Goal: Communication & Community: Answer question/provide support

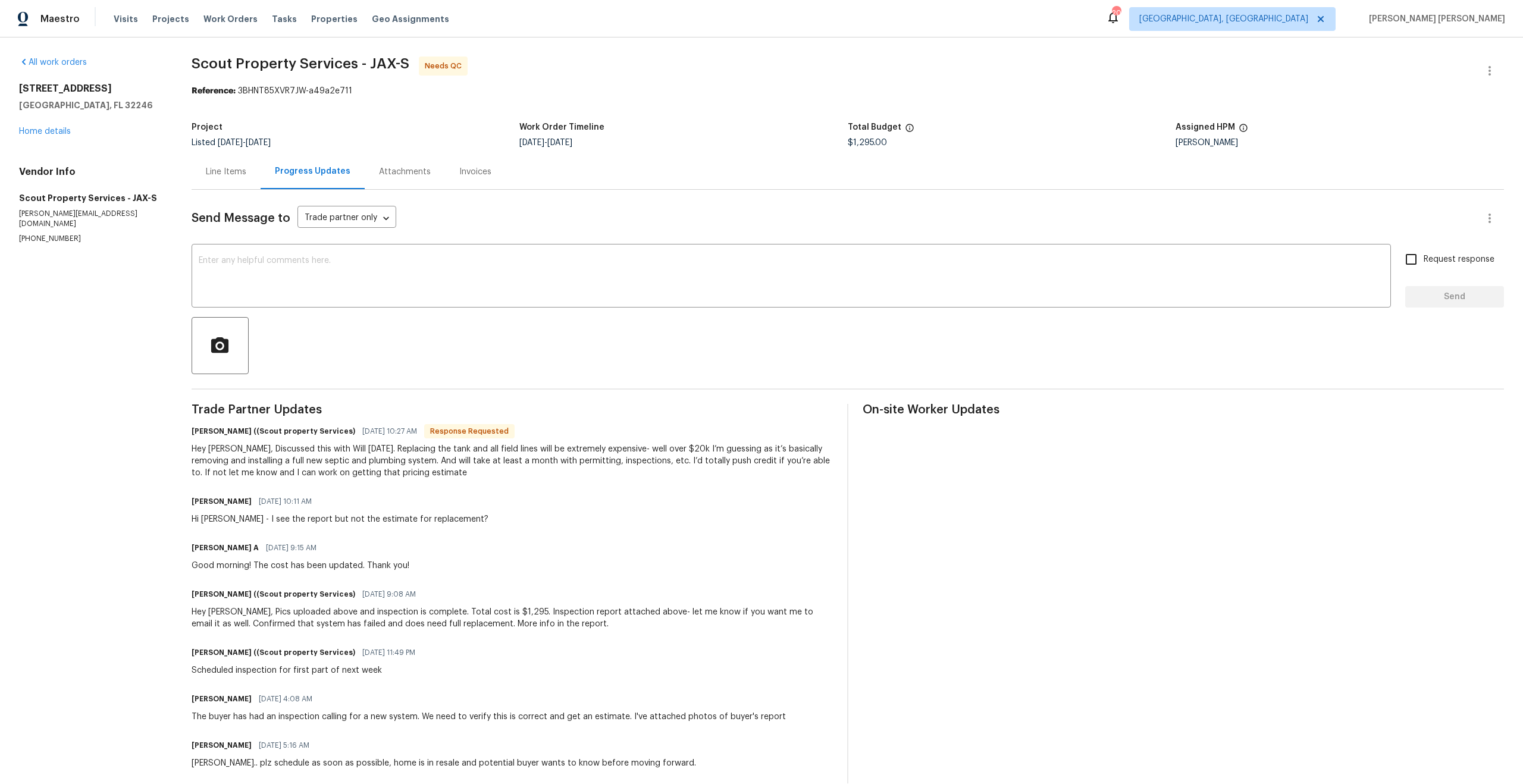
click at [208, 169] on div "Line Items" at bounding box center [226, 172] width 41 height 12
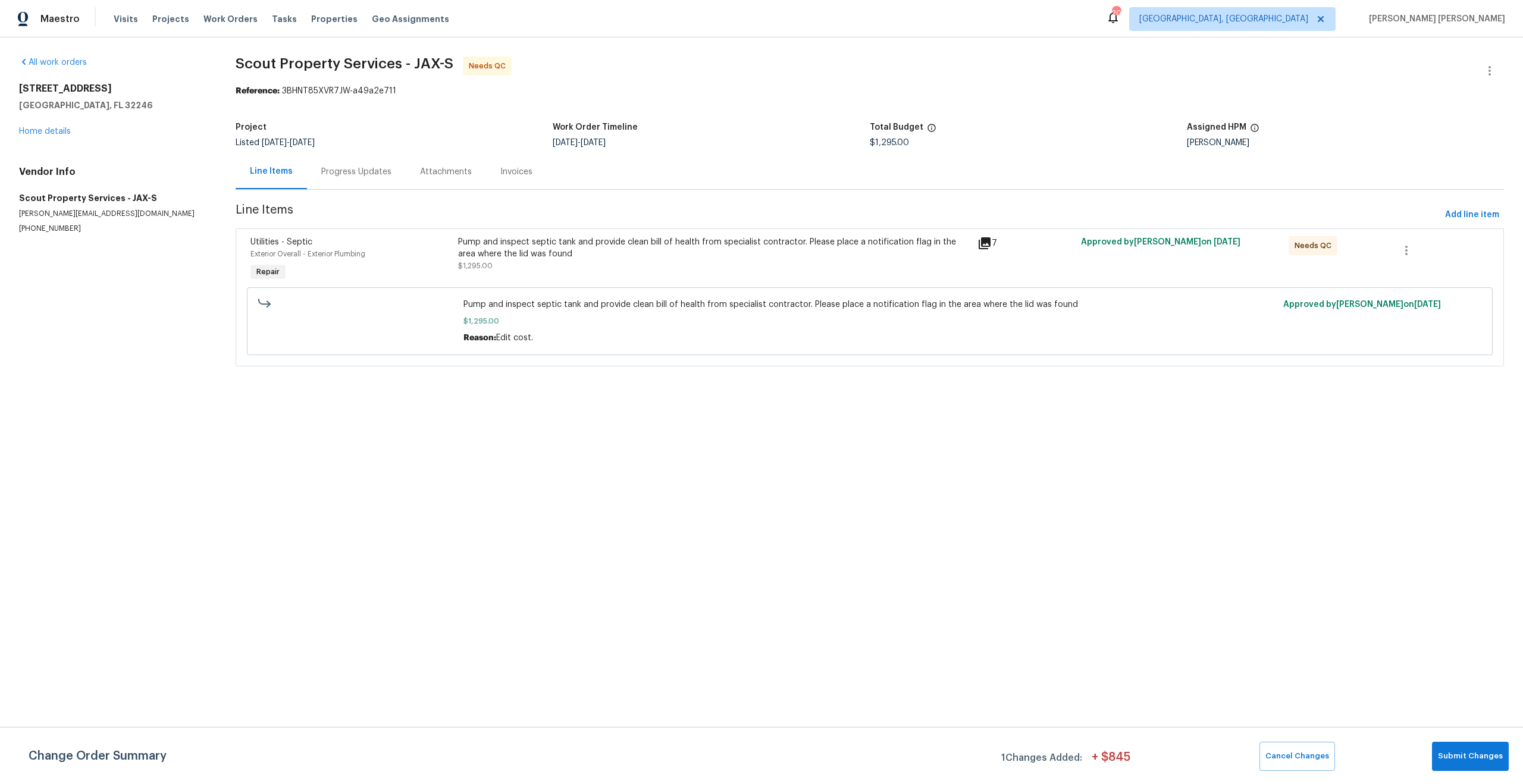
click at [552, 306] on span "Pump and inspect septic tank and provide clean bill of health from specialist c…" at bounding box center [870, 304] width 814 height 12
click at [563, 252] on div "Pump and inspect septic tank and provide clean bill of health from specialist c…" at bounding box center [714, 248] width 512 height 24
click at [563, 252] on div "Utilities - Septic Exterior Overall - Exterior Plumbing Needs QC Vendor Scout P…" at bounding box center [762, 392] width 1523 height 784
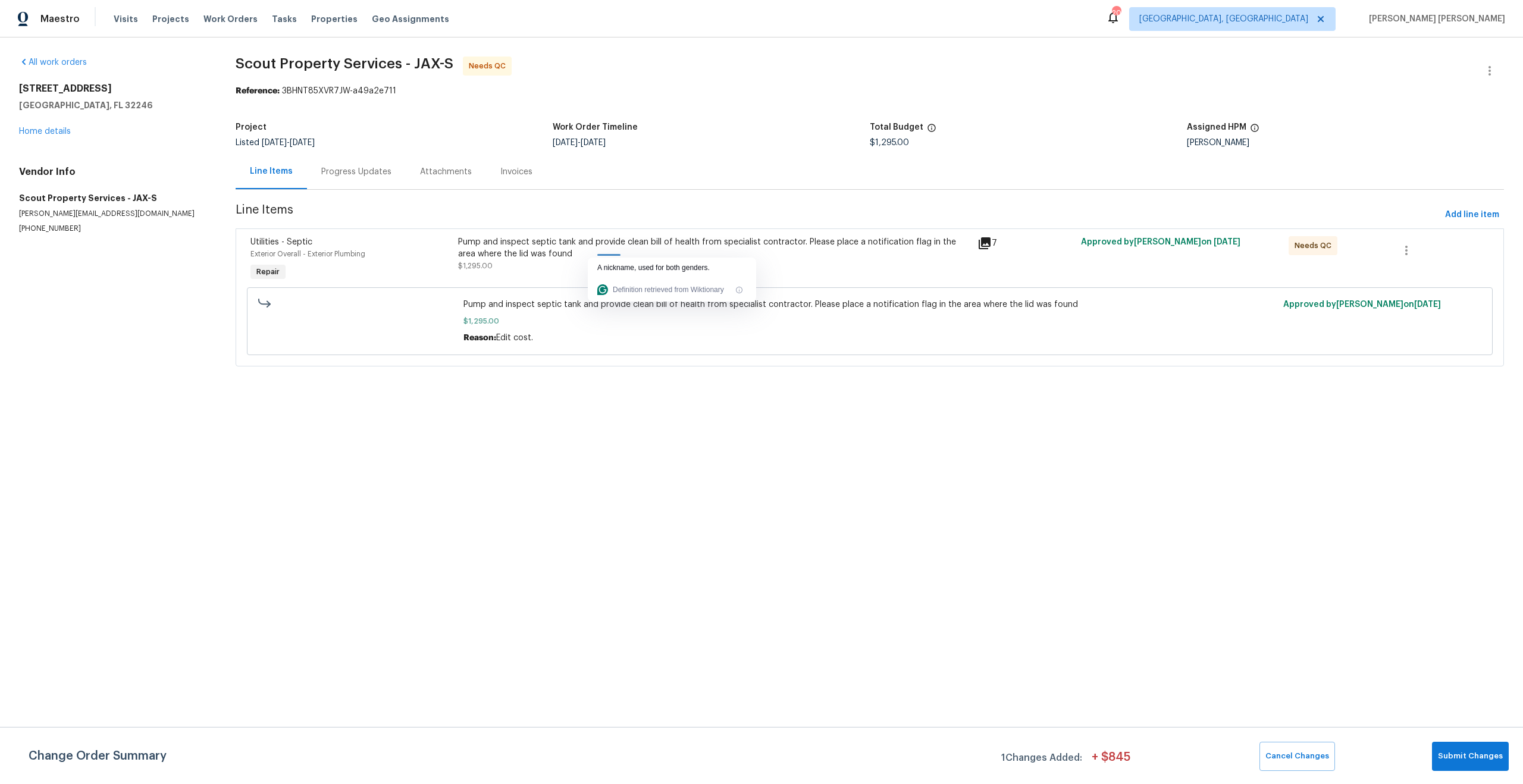
click at [565, 248] on div "Pump and inspect septic tank and provide clean bill of health from specialist c…" at bounding box center [714, 248] width 512 height 24
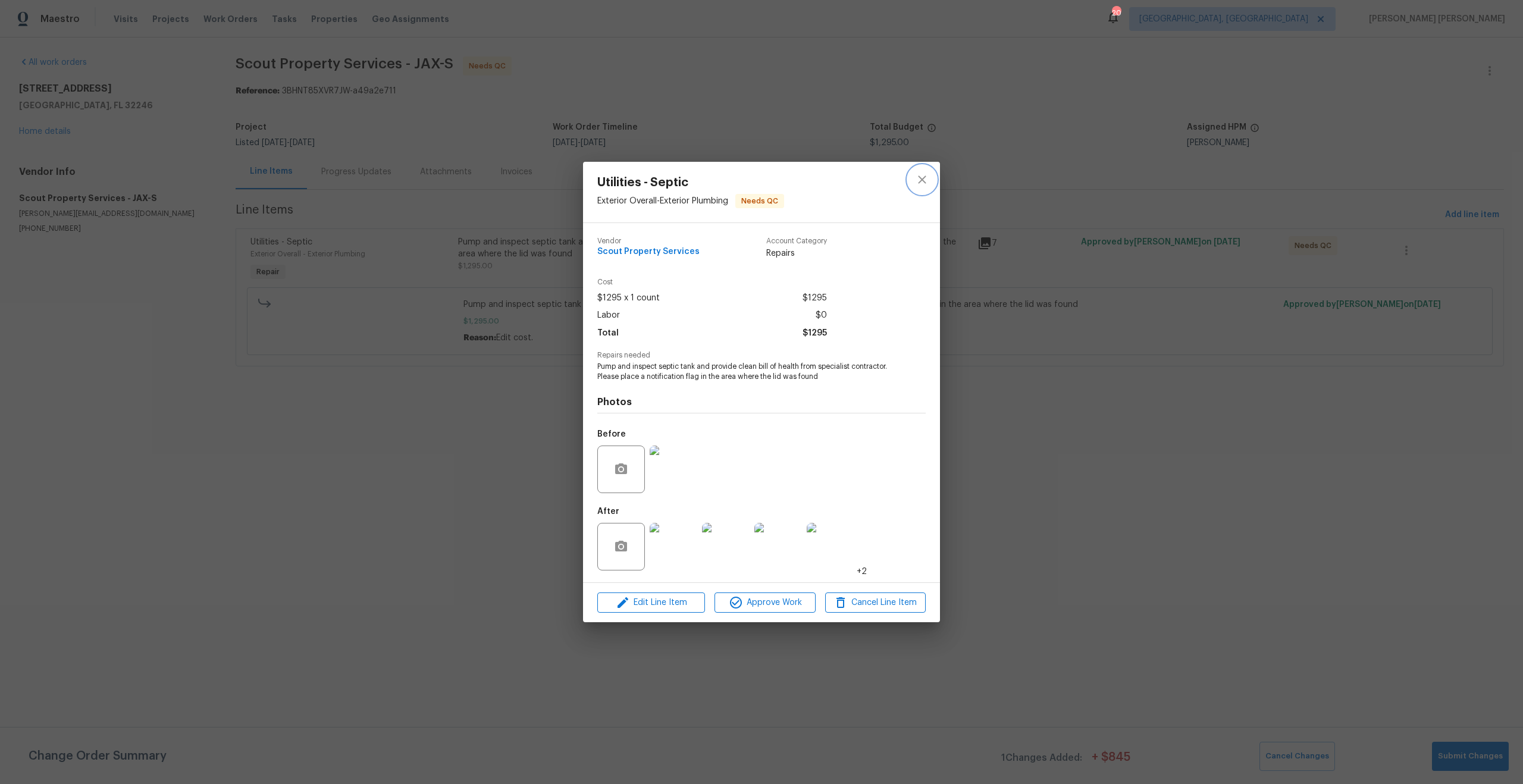
click at [922, 178] on icon "close" at bounding box center [922, 179] width 14 height 14
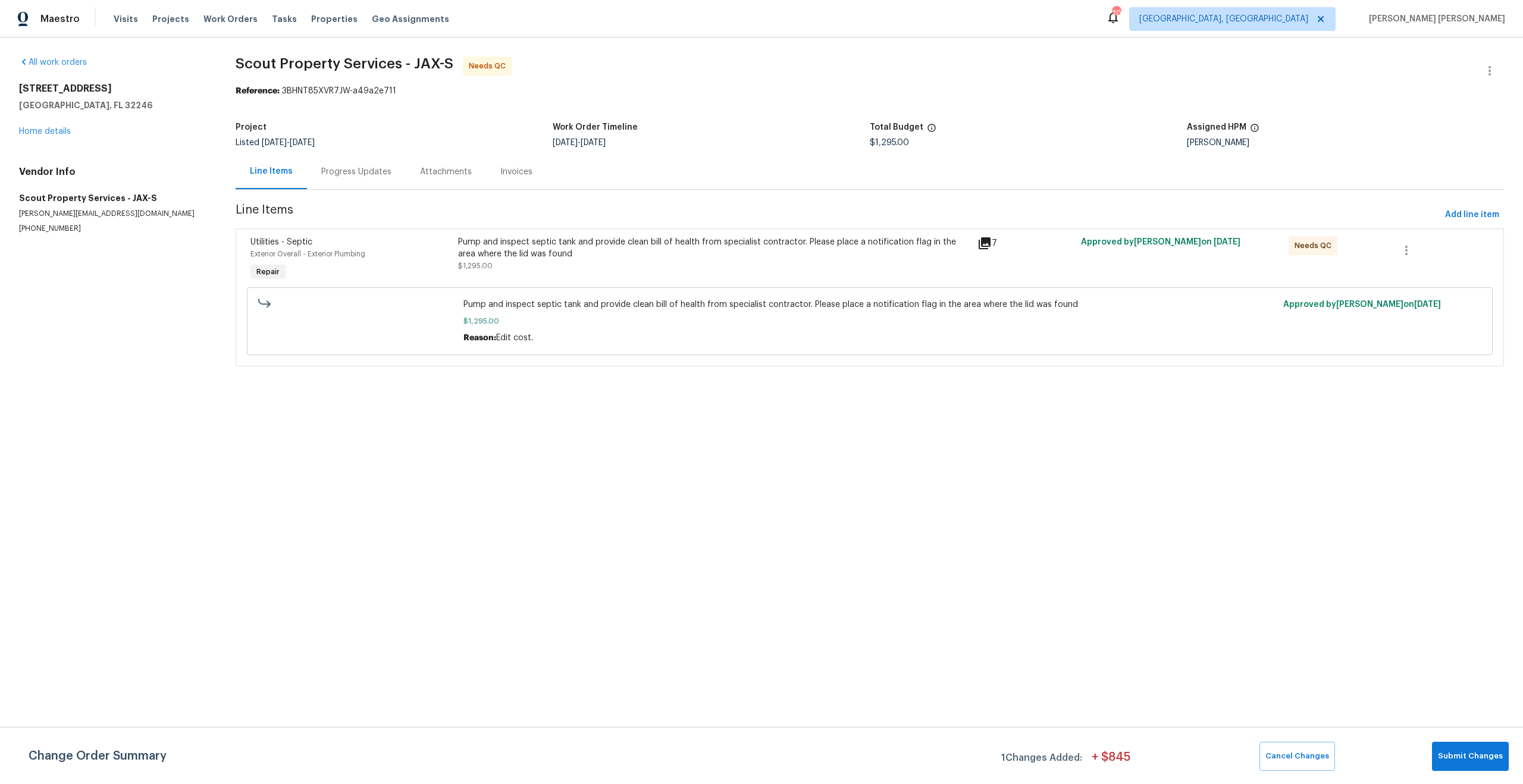
click at [311, 88] on div "Reference: 3BHNT85XVR7JW-a49a2e711" at bounding box center [870, 91] width 1268 height 12
click at [54, 133] on link "Home details" at bounding box center [45, 132] width 52 height 8
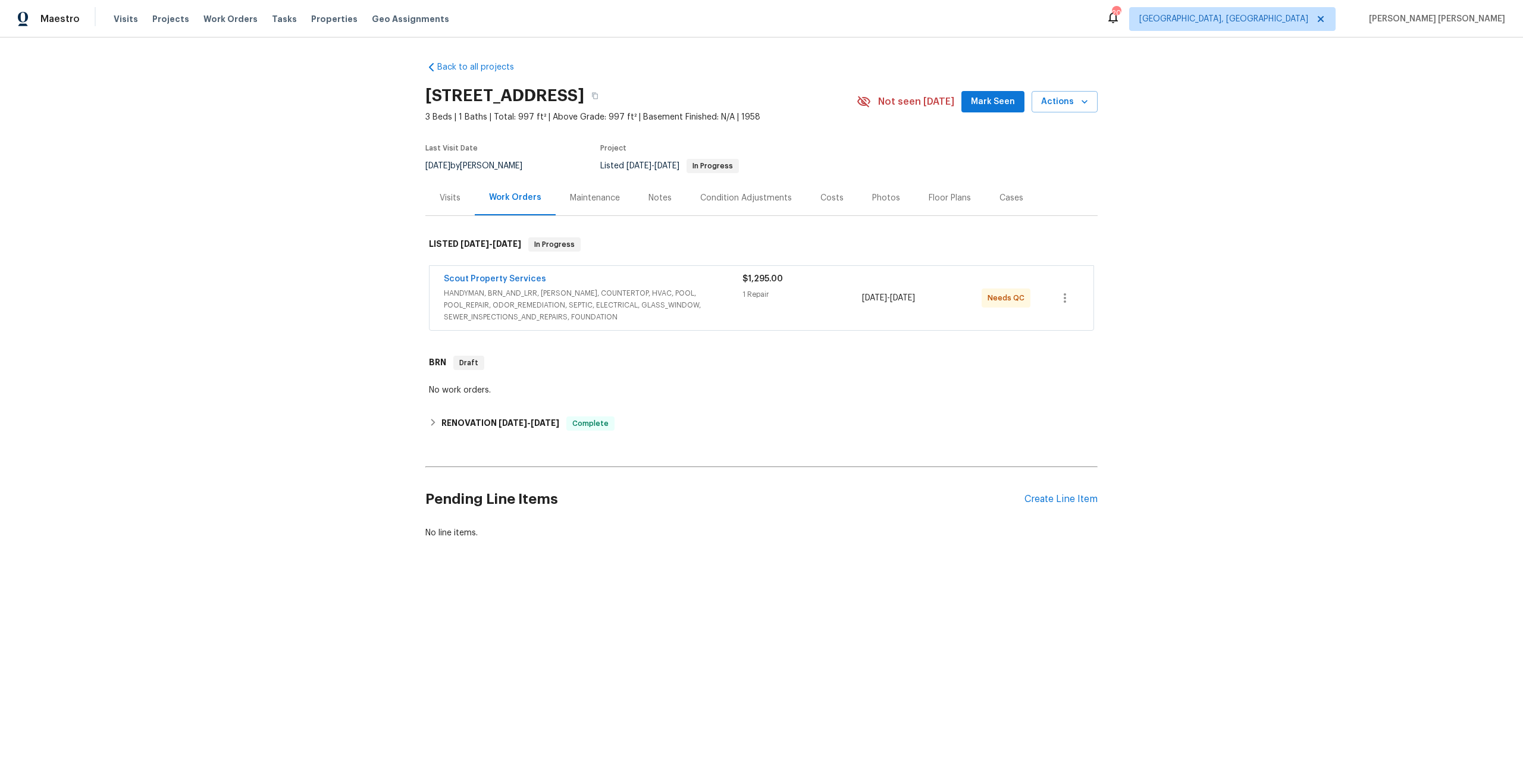
click at [431, 91] on h2 "[STREET_ADDRESS]" at bounding box center [505, 96] width 159 height 12
drag, startPoint x: 431, startPoint y: 91, endPoint x: 708, endPoint y: 90, distance: 277.0
click at [584, 90] on h2 "[STREET_ADDRESS]" at bounding box center [505, 96] width 159 height 12
copy h2 "[STREET_ADDRESS]"
click at [652, 291] on span "HANDYMAN, BRN_AND_LRR, [PERSON_NAME], COUNTERTOP, HVAC, POOL, POOL_REPAIR, ODOR…" at bounding box center [593, 305] width 298 height 36
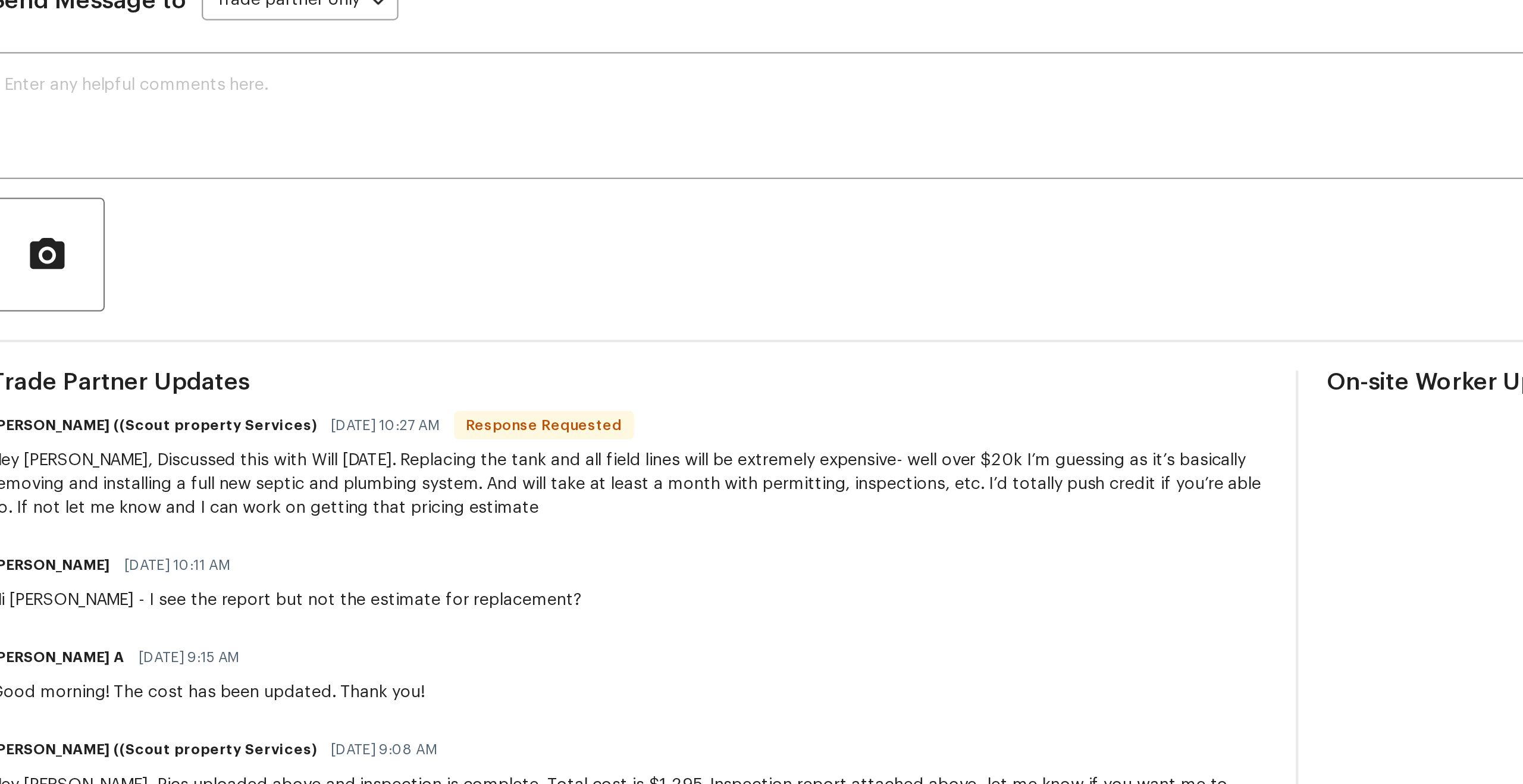
scroll to position [1, 0]
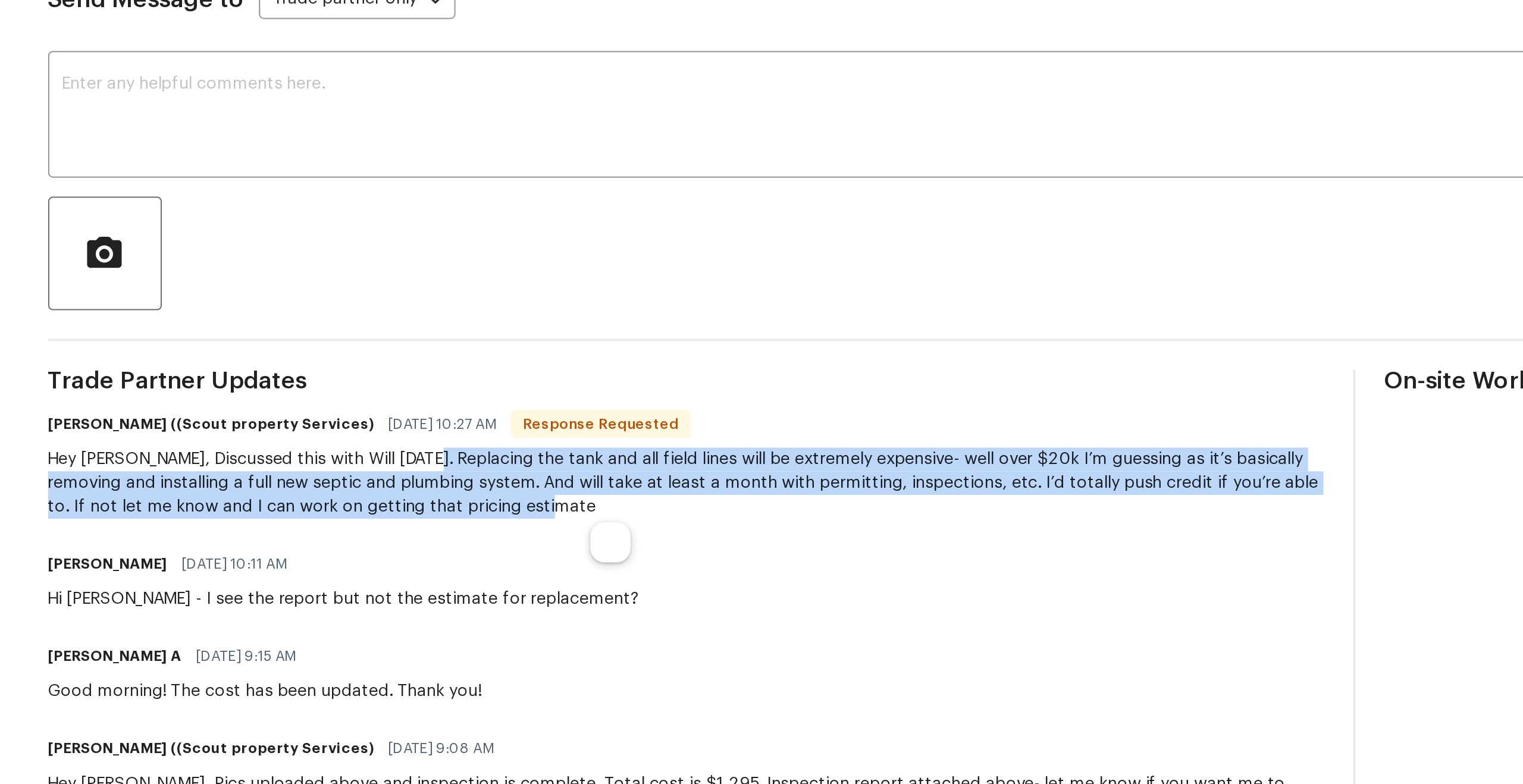
drag, startPoint x: 382, startPoint y: 444, endPoint x: 534, endPoint y: 466, distance: 153.6
click at [534, 466] on div "Hey [PERSON_NAME], Discussed this with Will [DATE]. Replacing the tank and all …" at bounding box center [512, 460] width 641 height 36
click at [278, 459] on div "Hey [PERSON_NAME], Discussed this with Will [DATE]. Replacing the tank and all …" at bounding box center [512, 460] width 641 height 36
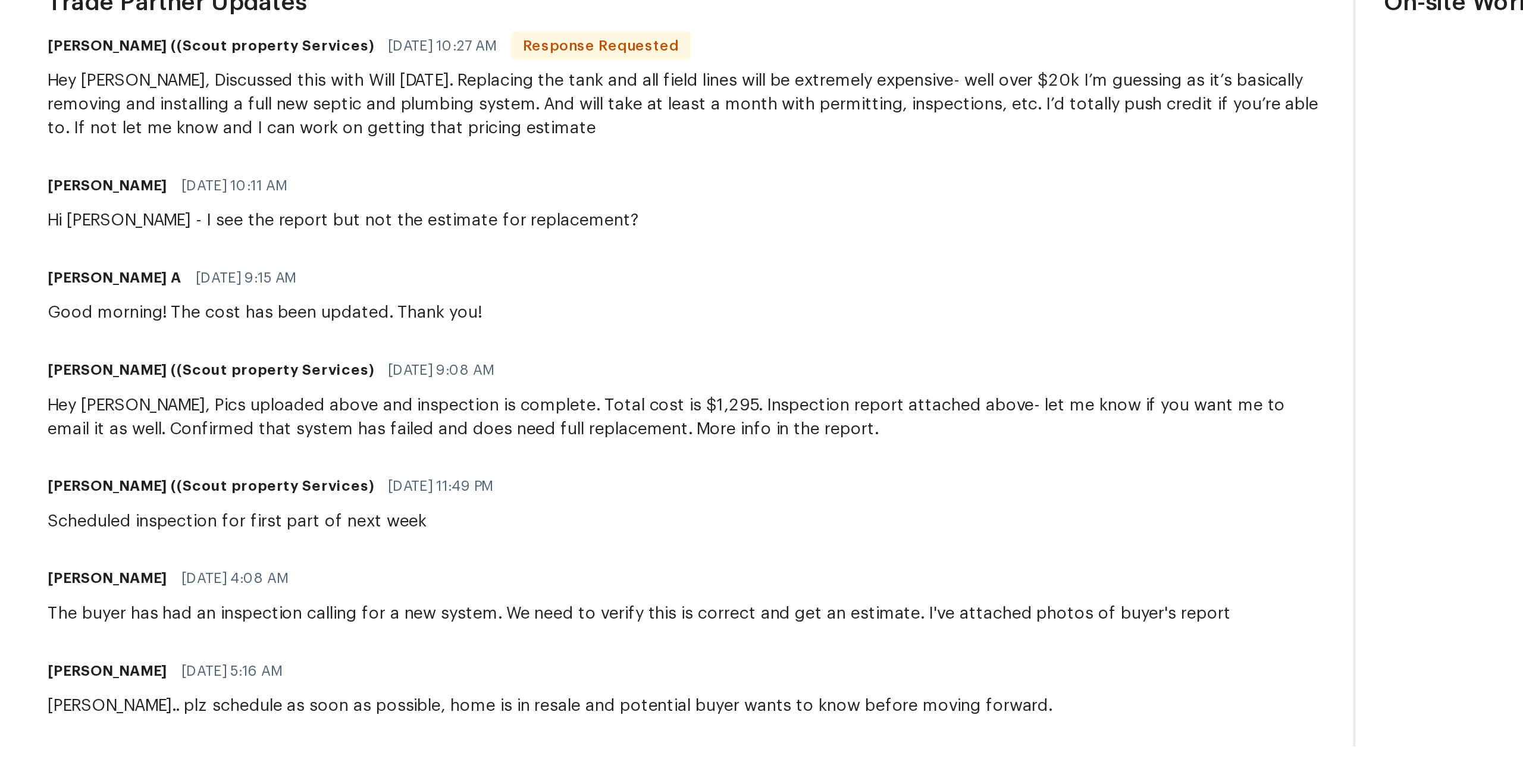
scroll to position [19, 0]
click at [239, 590] on div "Hey [PERSON_NAME], Pics uploaded above and inspection is complete. Total cost i…" at bounding box center [512, 600] width 641 height 24
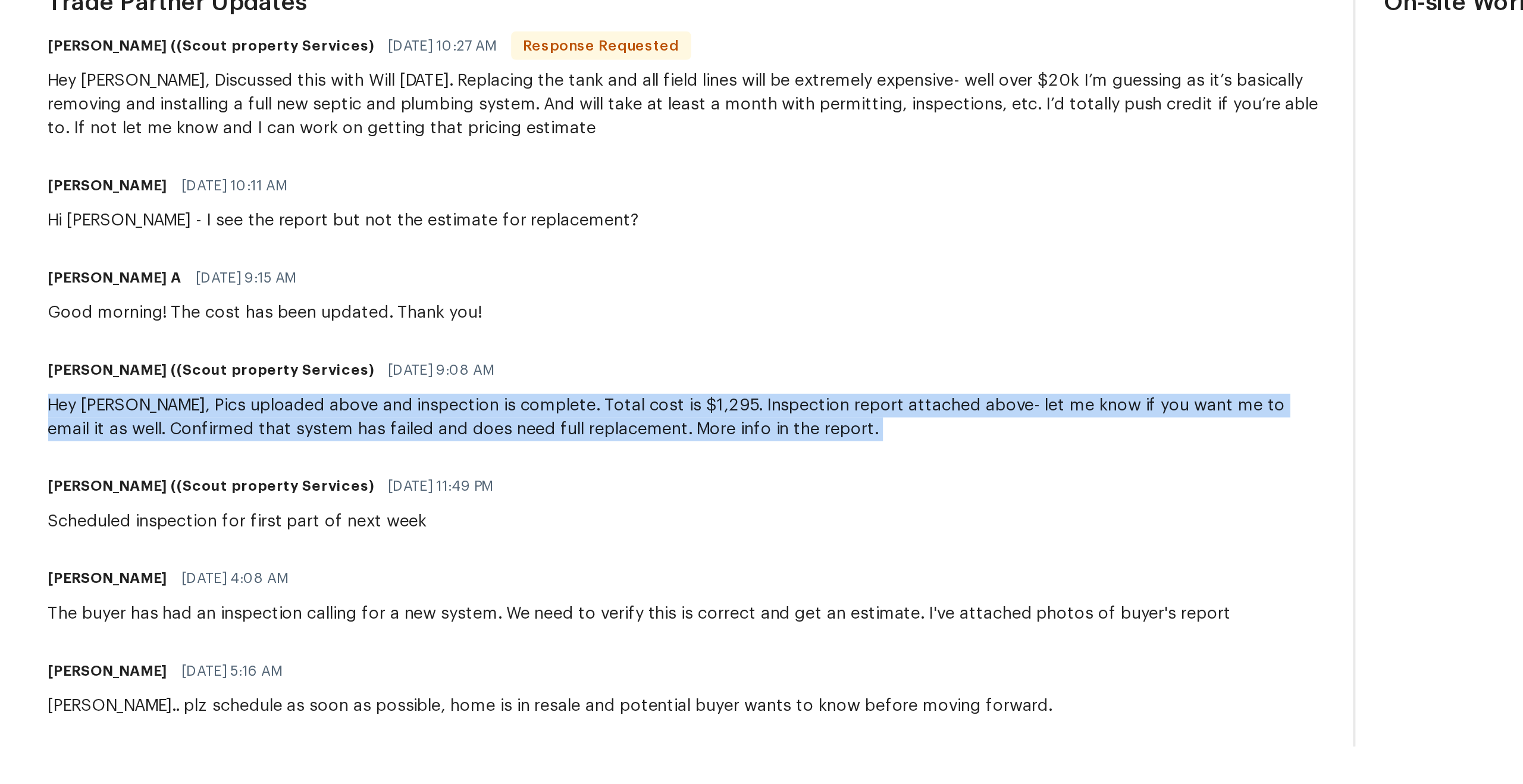
click at [239, 590] on div "Hey [PERSON_NAME], Pics uploaded above and inspection is complete. Total cost i…" at bounding box center [512, 600] width 641 height 24
click at [267, 608] on div "Hey [PERSON_NAME], Pics uploaded above and inspection is complete. Total cost i…" at bounding box center [512, 600] width 641 height 24
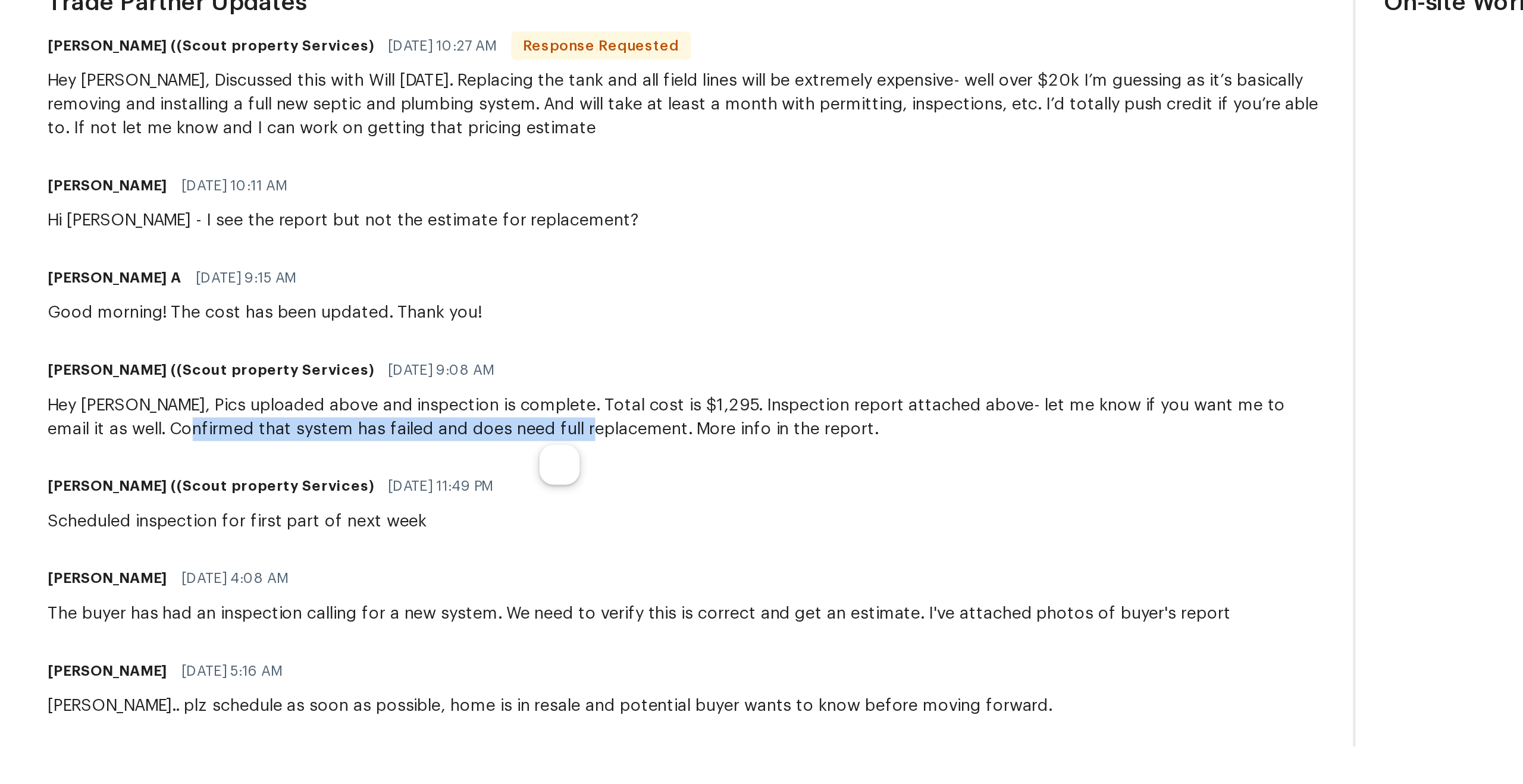
drag, startPoint x: 233, startPoint y: 608, endPoint x: 437, endPoint y: 606, distance: 204.0
click at [437, 606] on div "Hey [PERSON_NAME], Pics uploaded above and inspection is complete. Total cost i…" at bounding box center [512, 600] width 641 height 24
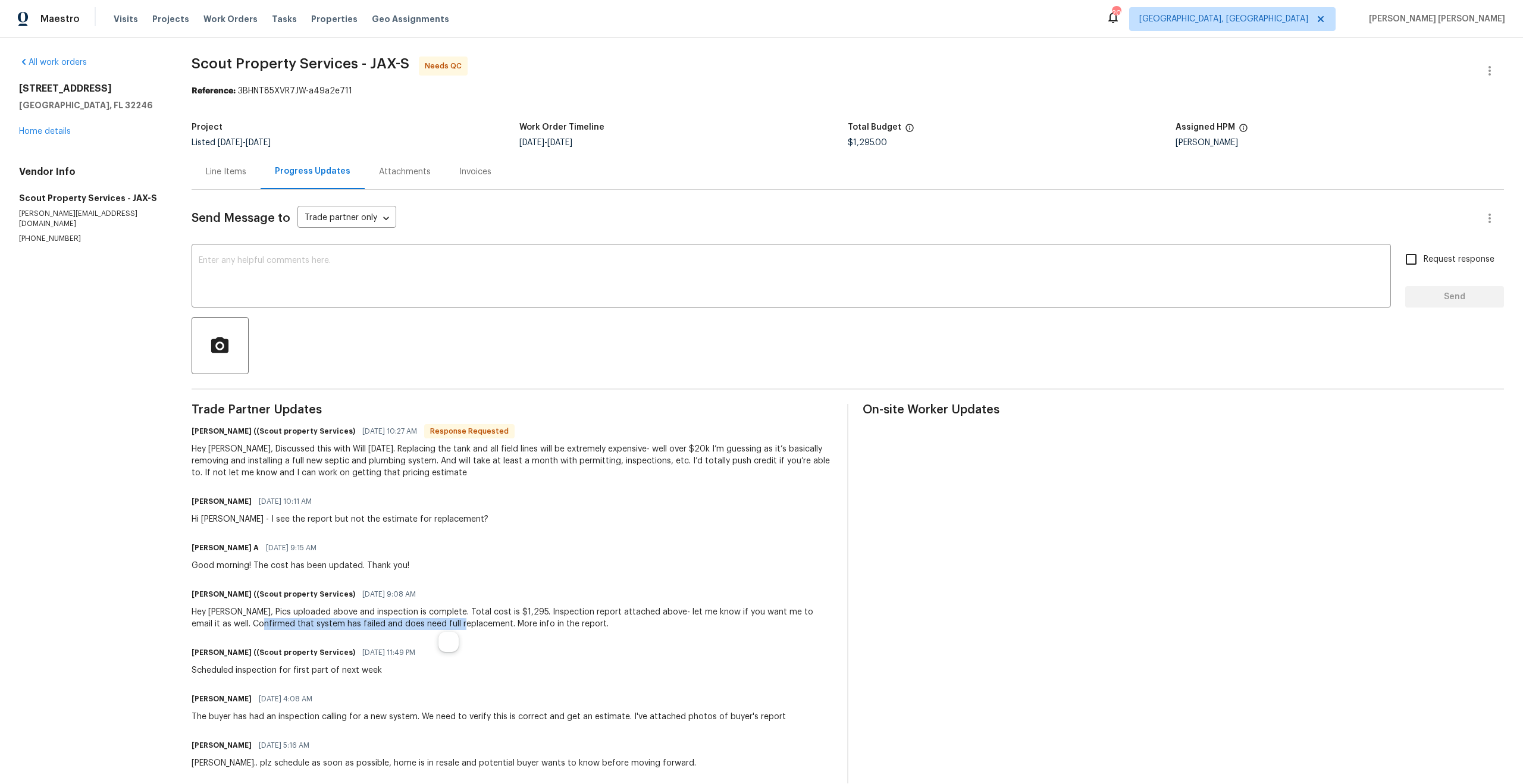
click at [724, 340] on div at bounding box center [848, 345] width 1312 height 57
click at [321, 469] on div "Hey [PERSON_NAME], Discussed this with Will [DATE]. Replacing the tank and all …" at bounding box center [512, 461] width 641 height 36
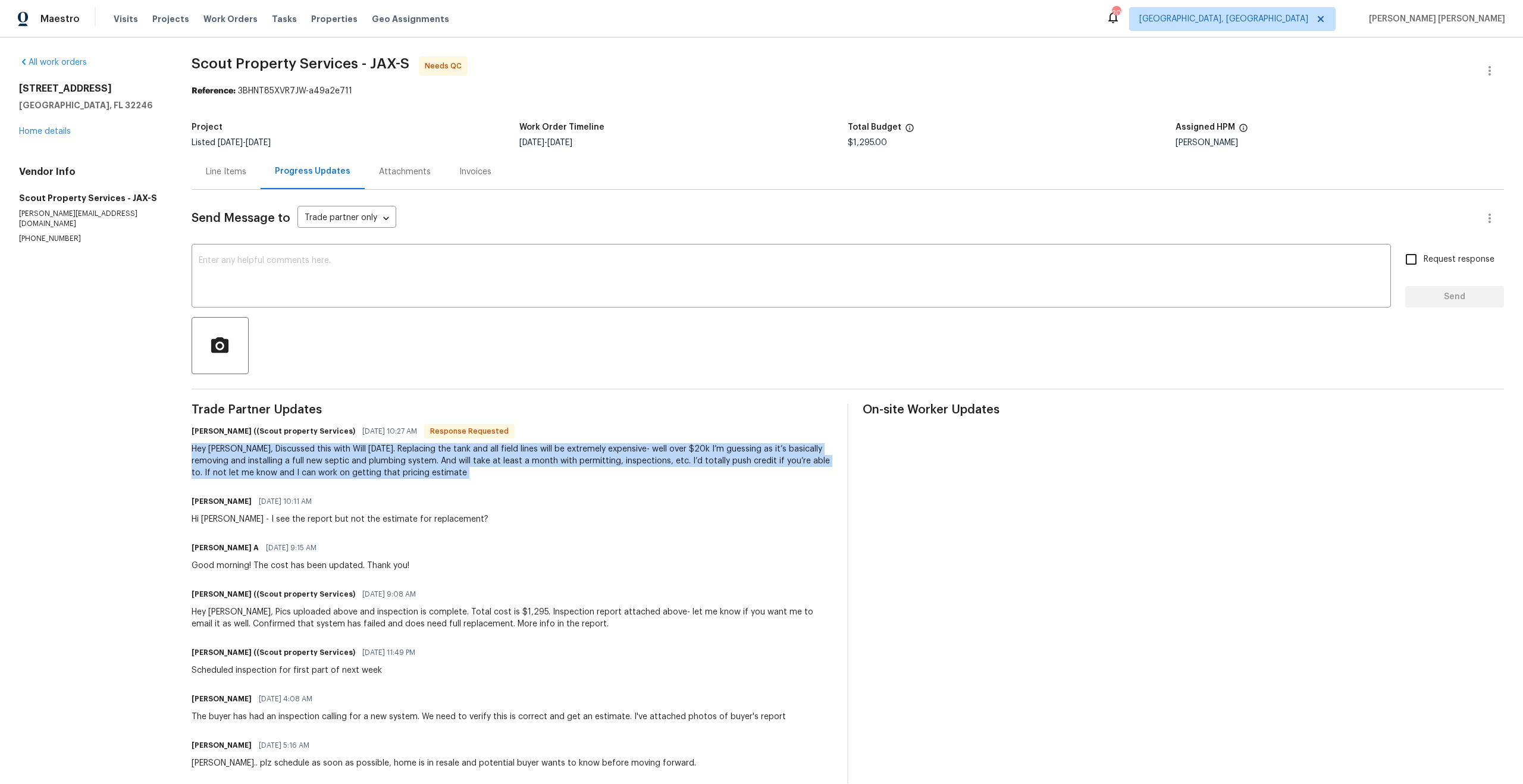
click at [321, 469] on div "Hey [PERSON_NAME], Discussed this with Will [DATE]. Replacing the tank and all …" at bounding box center [512, 461] width 641 height 36
click at [272, 468] on div "Hey [PERSON_NAME], Discussed this with Will [DATE]. Replacing the tank and all …" at bounding box center [512, 461] width 641 height 36
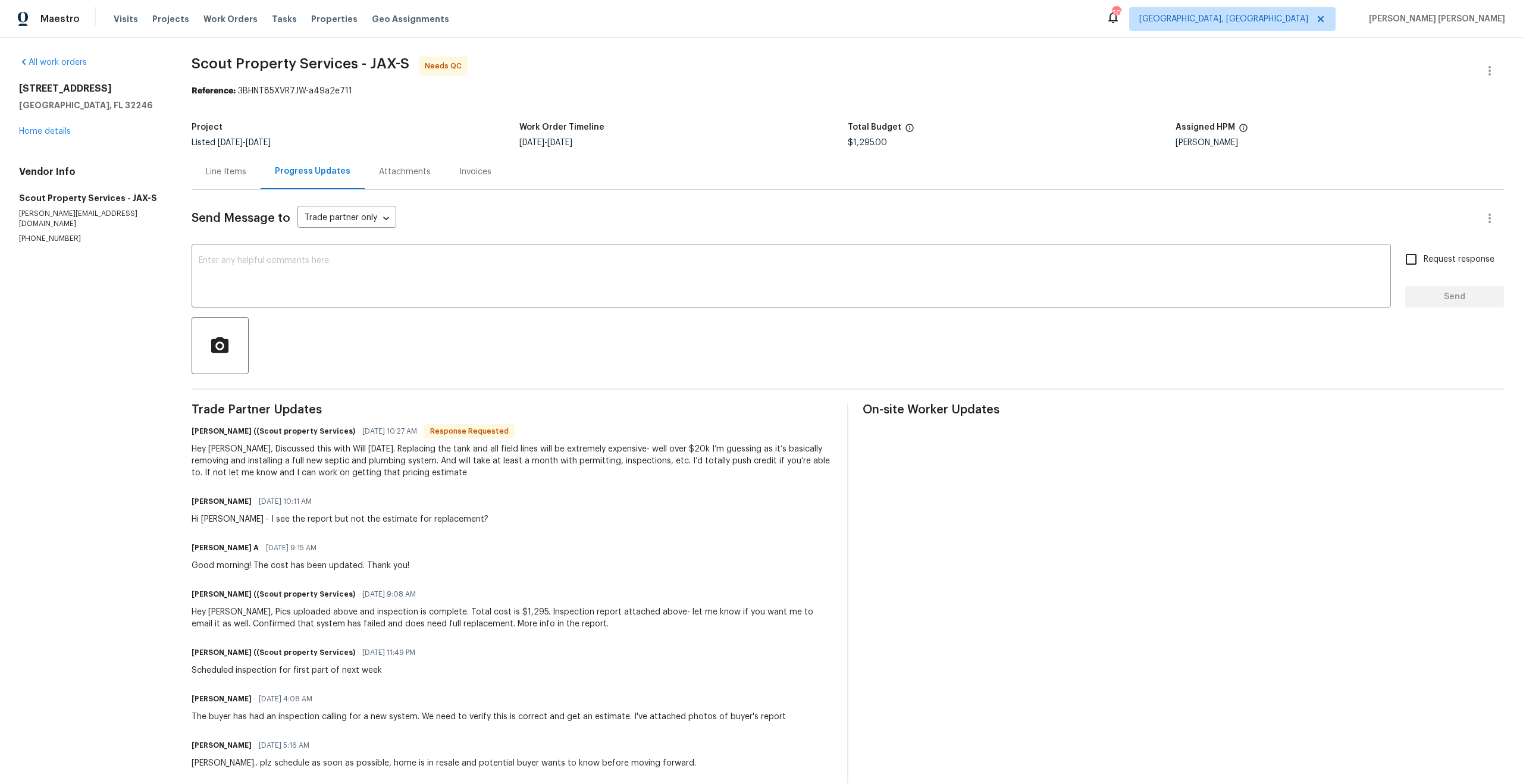
click at [354, 451] on div "Hey [PERSON_NAME], Discussed this with Will [DATE]. Replacing the tank and all …" at bounding box center [512, 461] width 641 height 36
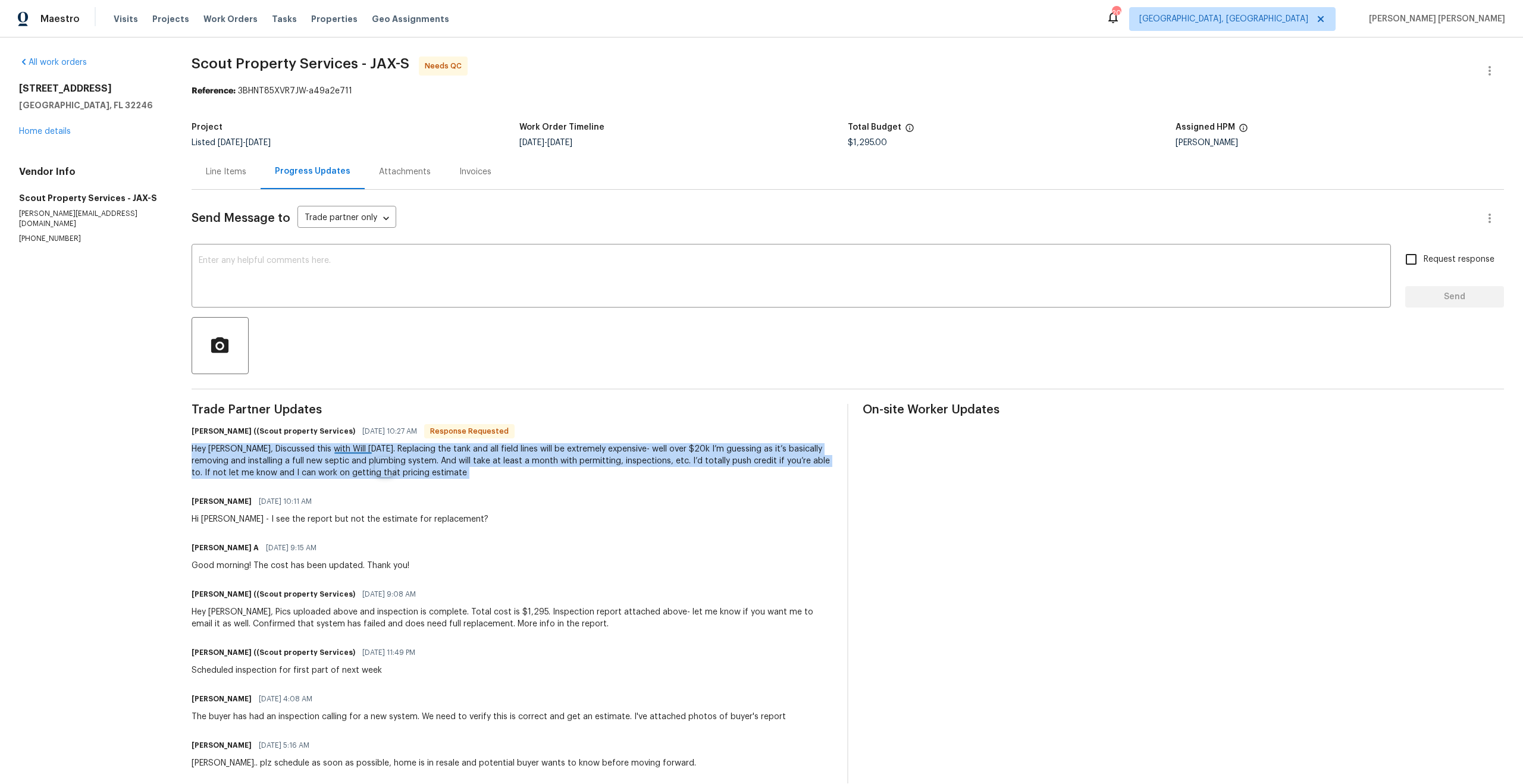
click at [354, 451] on div "Hey [PERSON_NAME], Discussed this with Will [DATE]. Replacing the tank and all …" at bounding box center [512, 461] width 641 height 36
click at [328, 453] on div "Hey [PERSON_NAME], Discussed this with Will [DATE]. Replacing the tank and all …" at bounding box center [512, 461] width 641 height 36
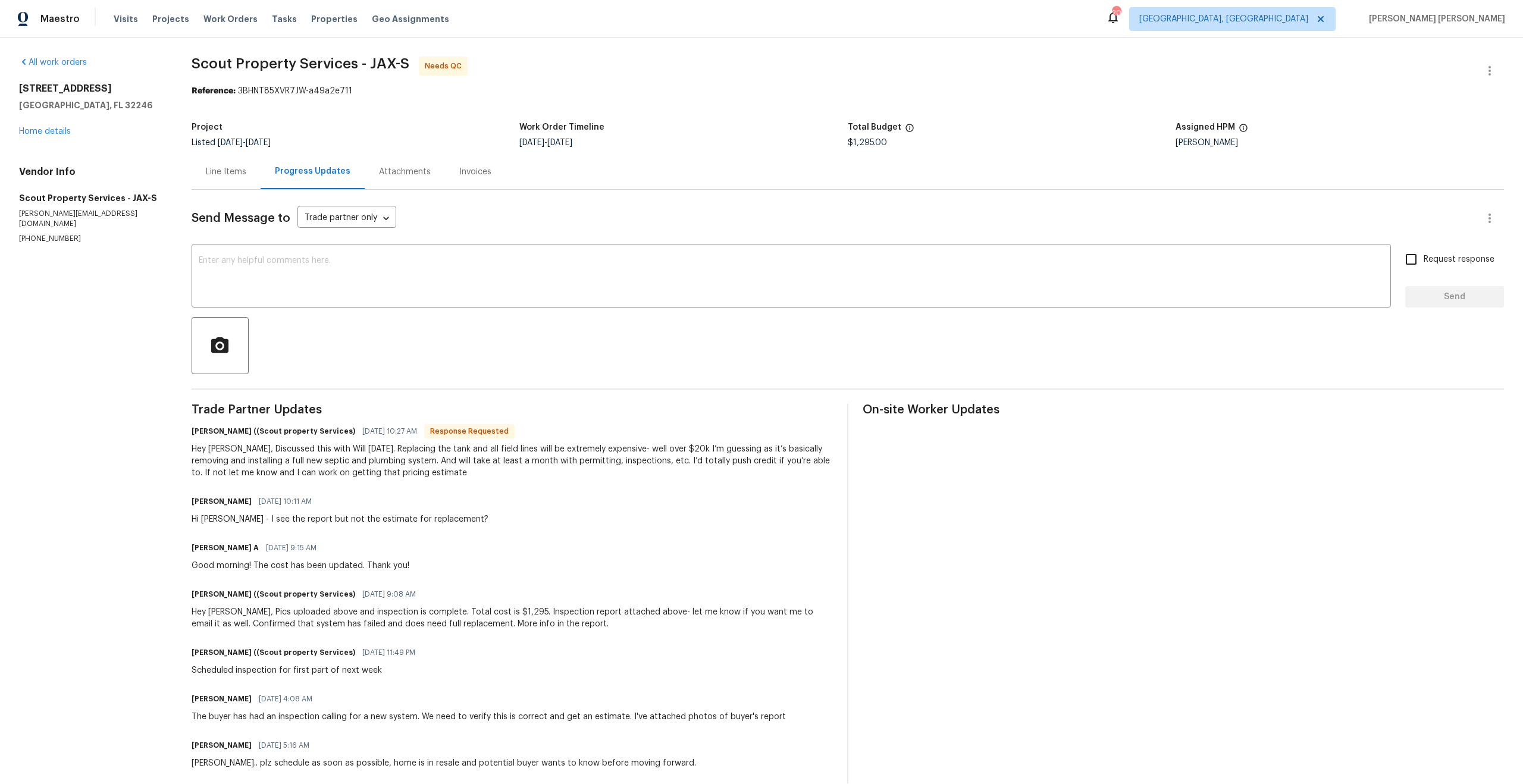
click at [285, 454] on div "Hey [PERSON_NAME], Discussed this with Will [DATE]. Replacing the tank and all …" at bounding box center [512, 461] width 641 height 36
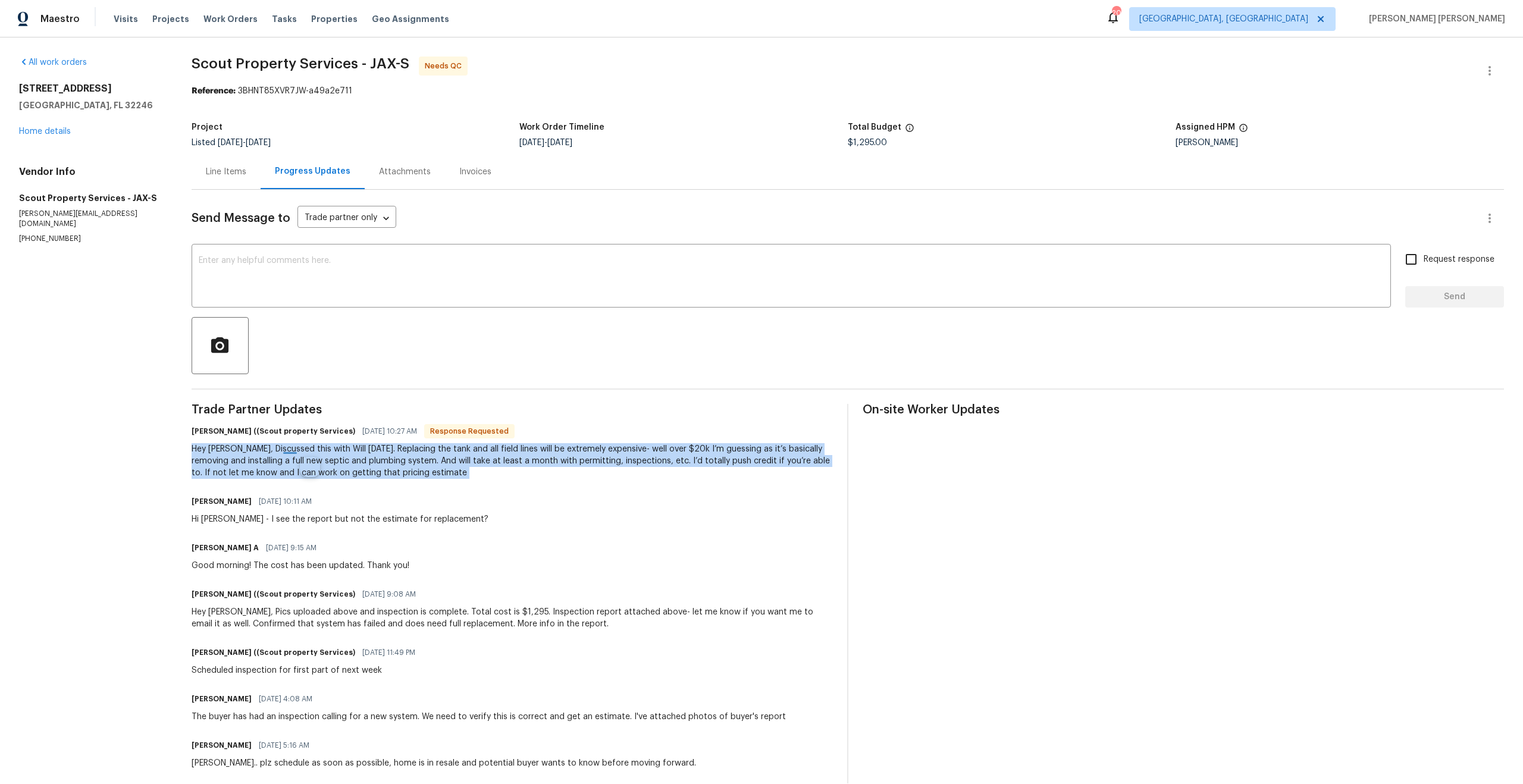
click at [285, 454] on div "Hey [PERSON_NAME], Discussed this with Will [DATE]. Replacing the tank and all …" at bounding box center [512, 461] width 641 height 36
click at [281, 454] on div "Hey [PERSON_NAME], Discussed this with Will [DATE]. Replacing the tank and all …" at bounding box center [512, 461] width 641 height 36
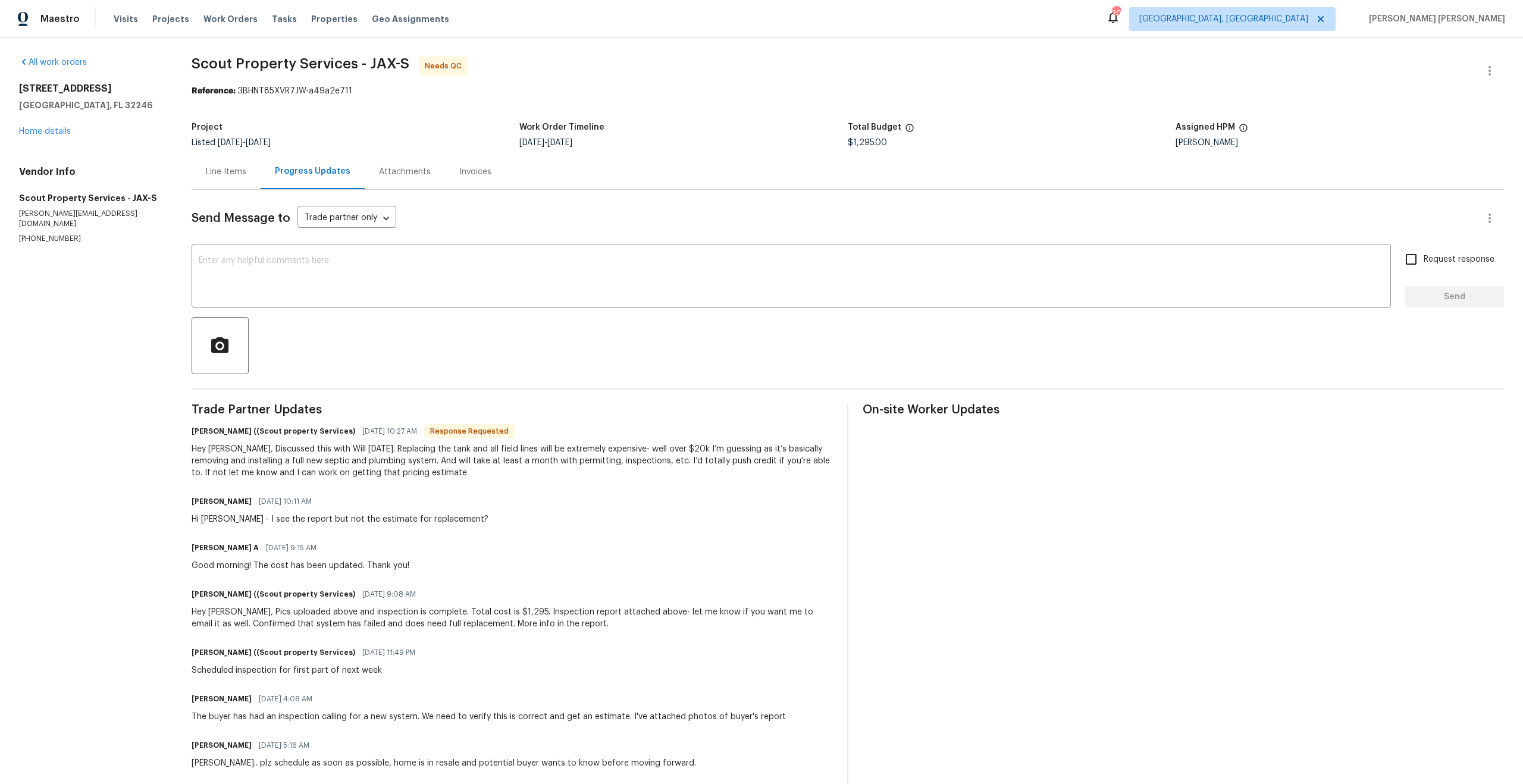
click at [209, 429] on h6 "[PERSON_NAME] ((Scout property Services)" at bounding box center [273, 431] width 163 height 12
drag, startPoint x: 209, startPoint y: 429, endPoint x: 224, endPoint y: 429, distance: 15.0
click at [224, 429] on h6 "[PERSON_NAME] ((Scout property Services)" at bounding box center [273, 431] width 163 height 12
click at [258, 431] on h6 "[PERSON_NAME] ((Scout property Services)" at bounding box center [273, 431] width 163 height 12
drag, startPoint x: 258, startPoint y: 431, endPoint x: 305, endPoint y: 429, distance: 47.0
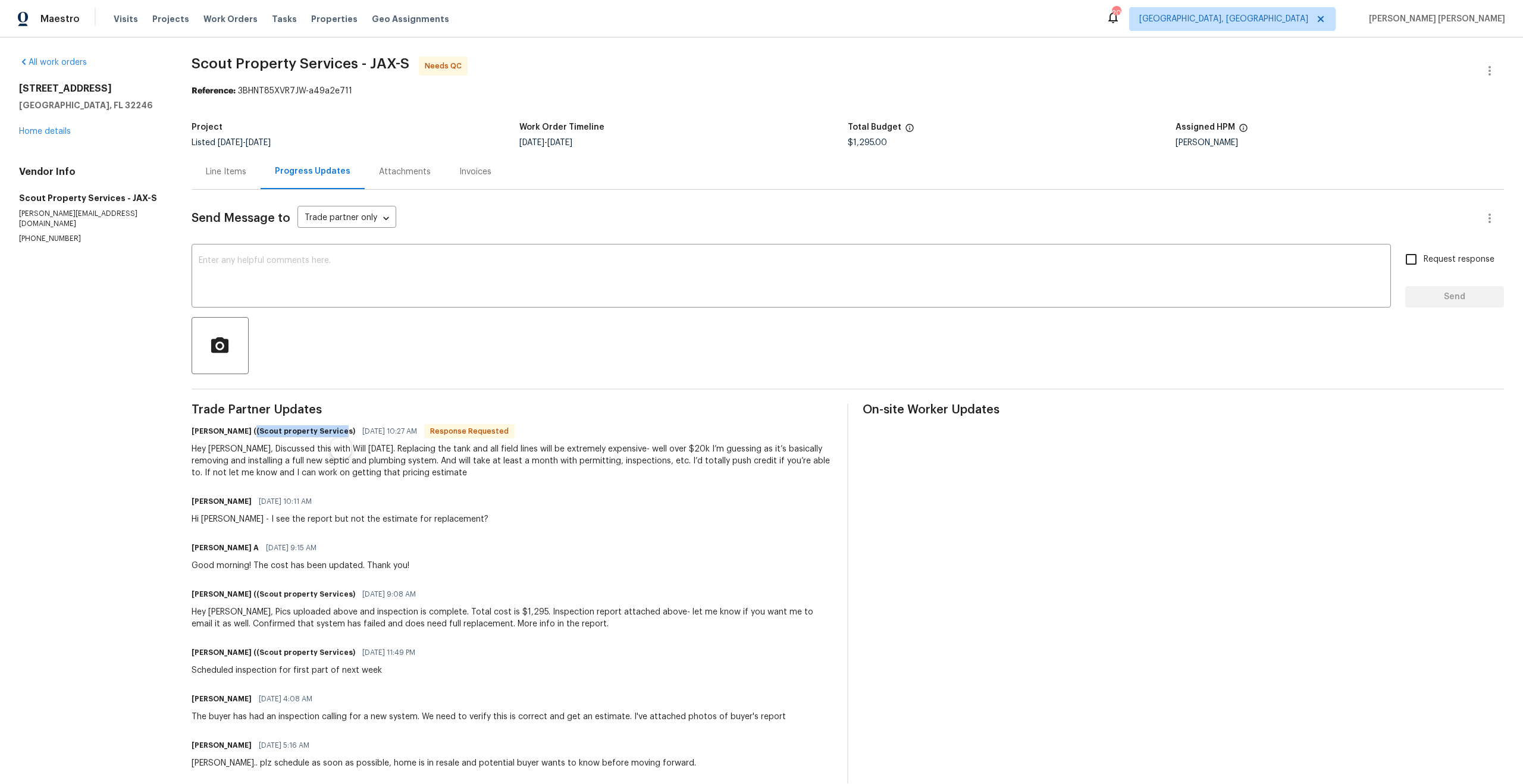
click at [305, 429] on h6 "[PERSON_NAME] ((Scout property Services)" at bounding box center [273, 431] width 163 height 12
click at [558, 459] on div "Hey [PERSON_NAME], Discussed this with Will [DATE]. Replacing the tank and all …" at bounding box center [512, 461] width 641 height 36
click at [38, 234] on p "[PHONE_NUMBER]" at bounding box center [91, 239] width 144 height 10
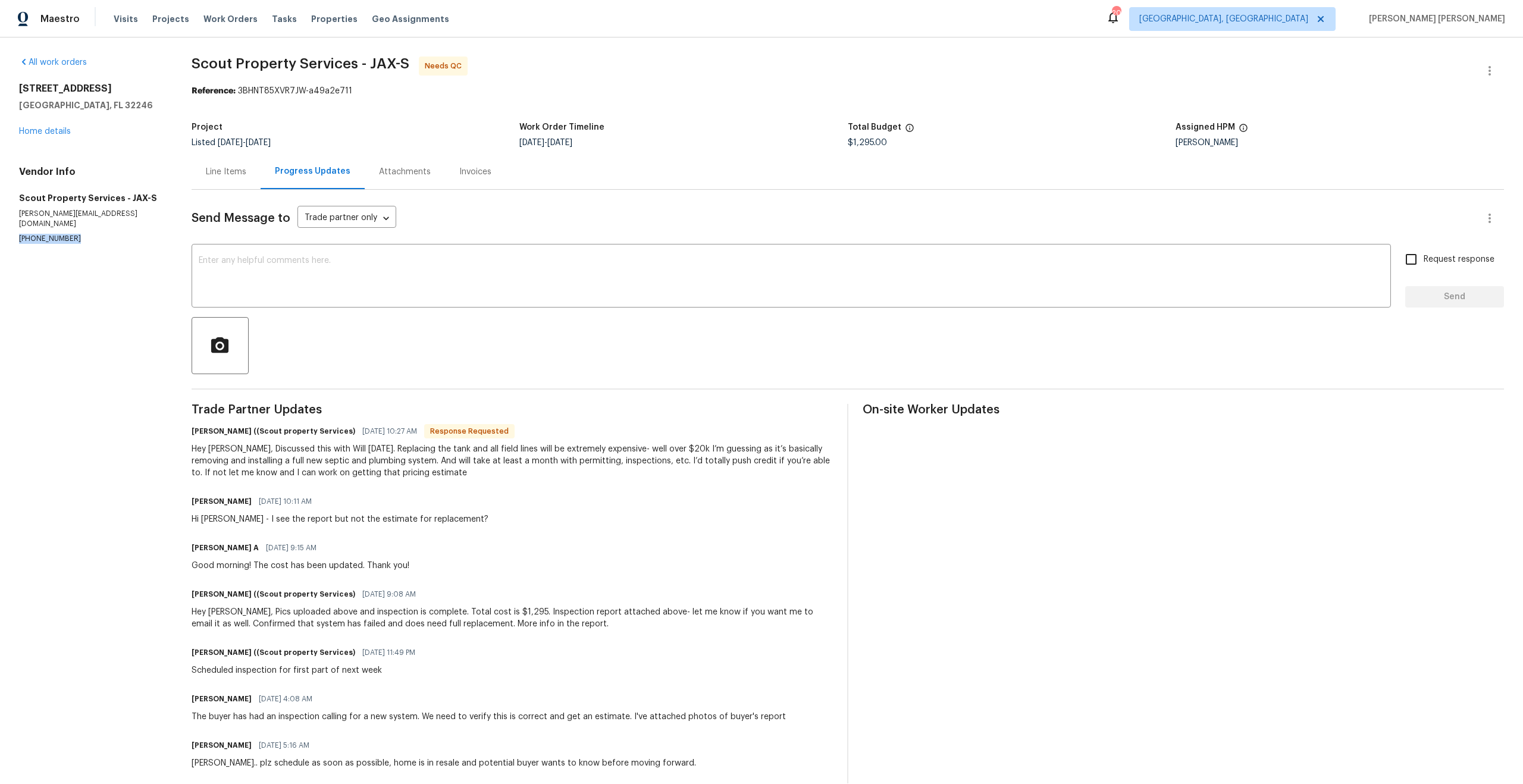
click at [38, 324] on section "All work orders 3871 Dalry Dr Jacksonville, FL 32246 Home details Vendor Info S…" at bounding box center [91, 419] width 144 height 727
click at [276, 459] on div "Hey [PERSON_NAME], Discussed this with Will [DATE]. Replacing the tank and all …" at bounding box center [512, 461] width 641 height 36
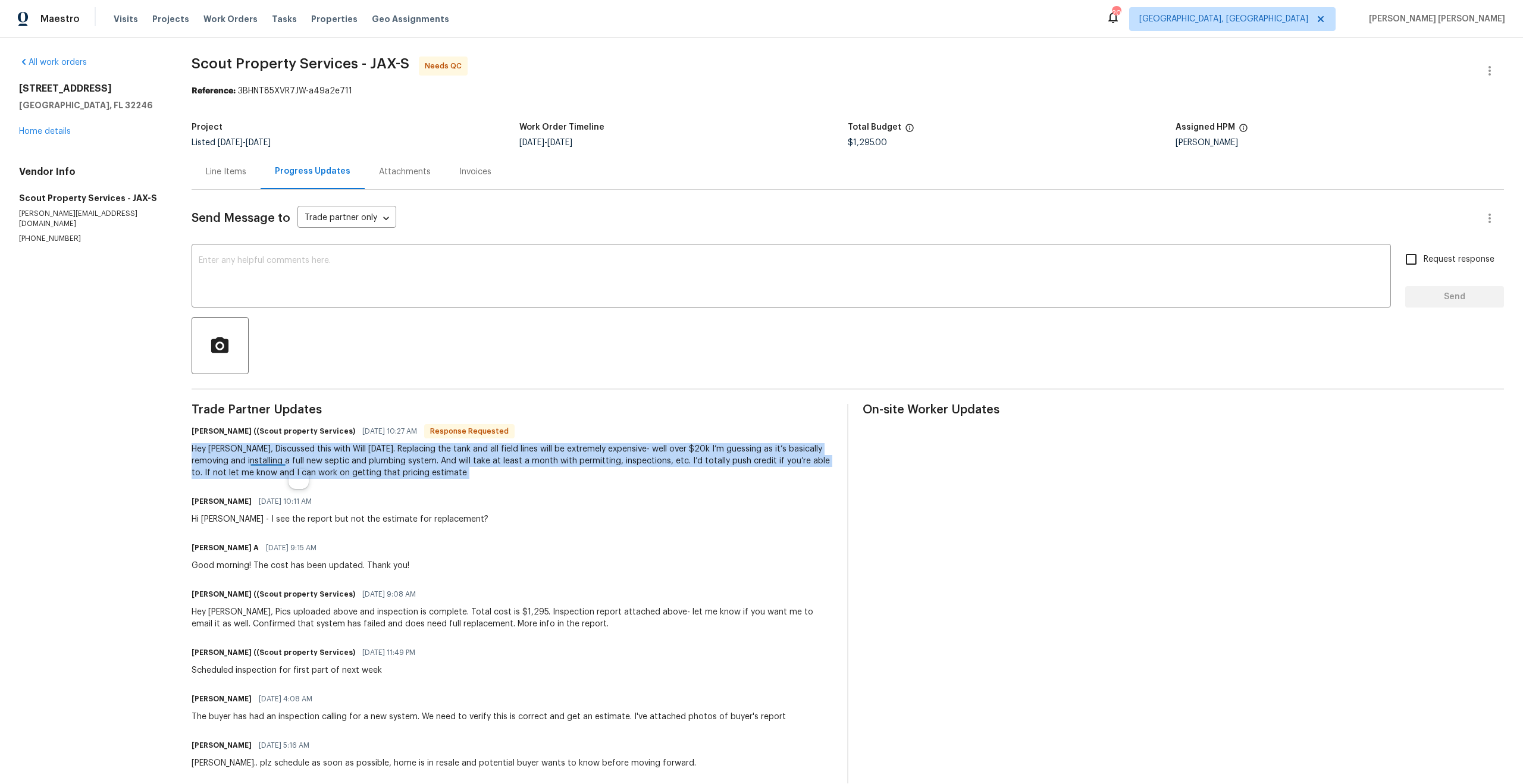
click at [276, 459] on div "Hey [PERSON_NAME], Discussed this with Will [DATE]. Replacing the tank and all …" at bounding box center [512, 461] width 641 height 36
click at [312, 459] on div "Hey [PERSON_NAME], Discussed this with Will [DATE]. Replacing the tank and all …" at bounding box center [512, 461] width 641 height 36
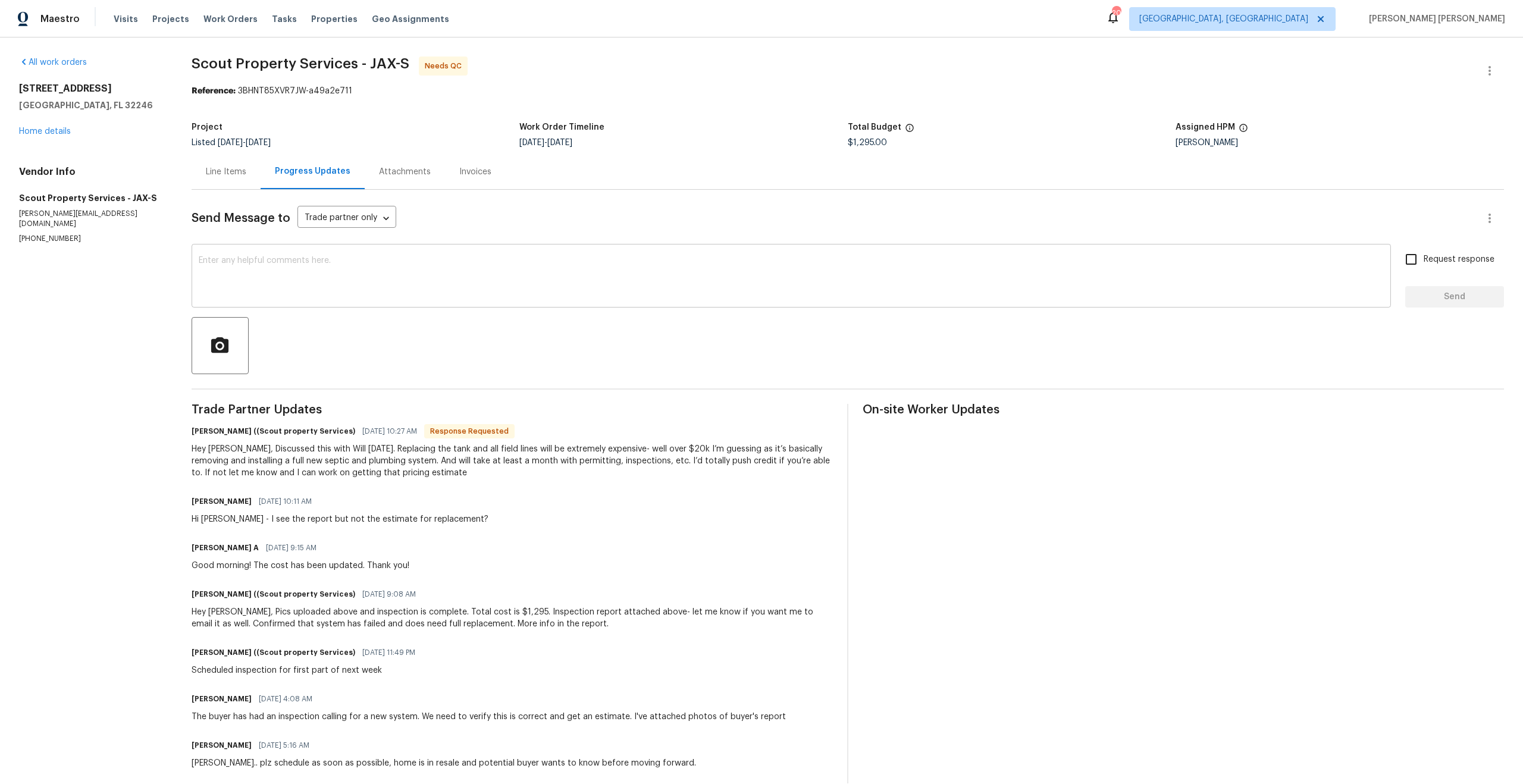
click at [418, 294] on textarea at bounding box center [791, 277] width 1185 height 42
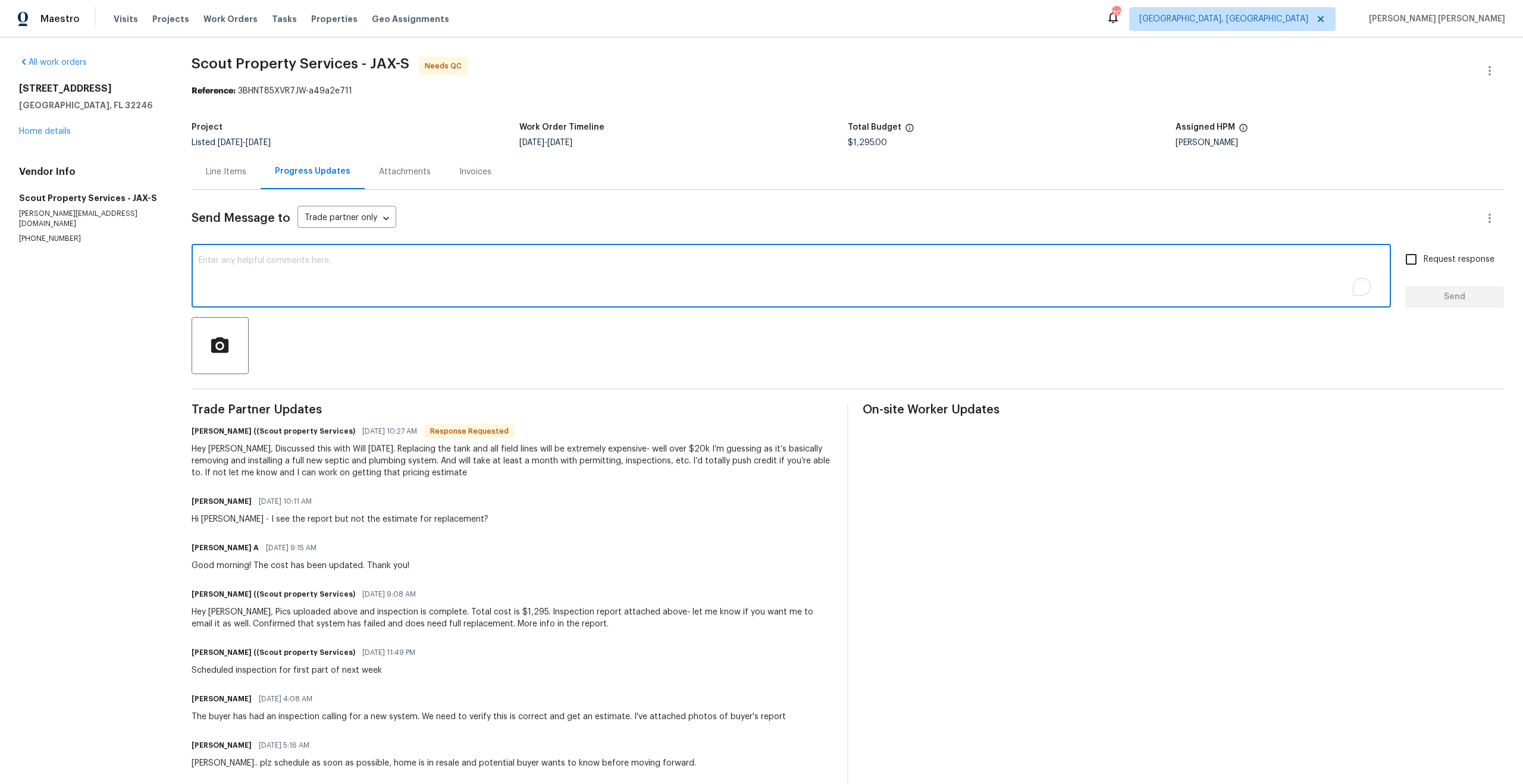
click at [418, 294] on textarea "To enrich screen reader interactions, please activate Accessibility in Grammarl…" at bounding box center [791, 277] width 1185 height 42
click at [414, 291] on textarea "To enrich screen reader interactions, please activate Accessibility in Grammarl…" at bounding box center [791, 277] width 1185 height 42
type textarea "Trevor would it b"
